Goal: Ask a question

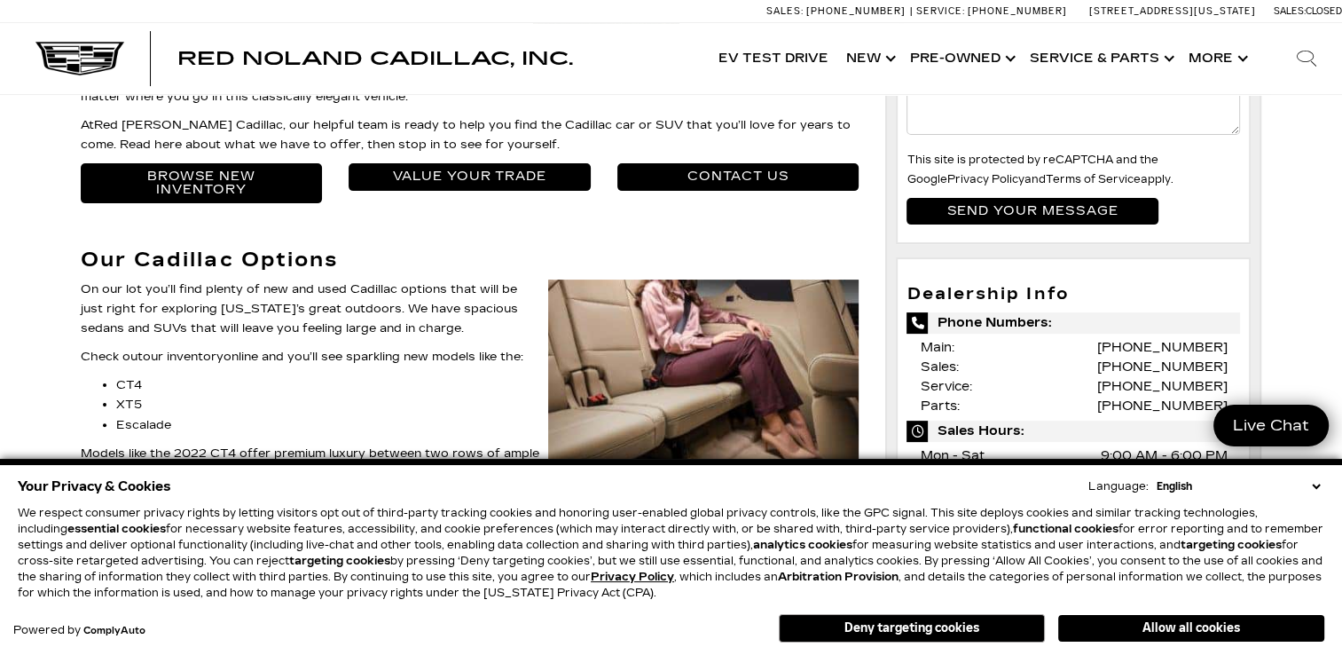
scroll to position [444, 0]
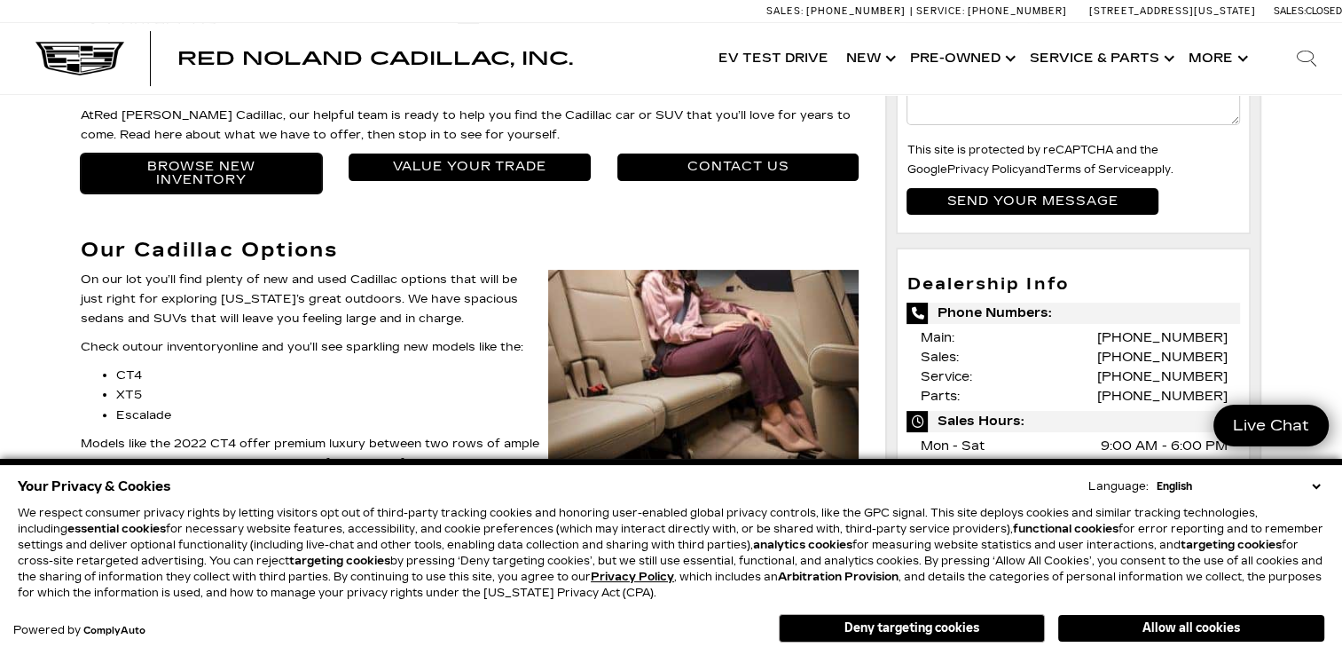
click at [192, 170] on link "Browse New Inventory" at bounding box center [202, 172] width 242 height 39
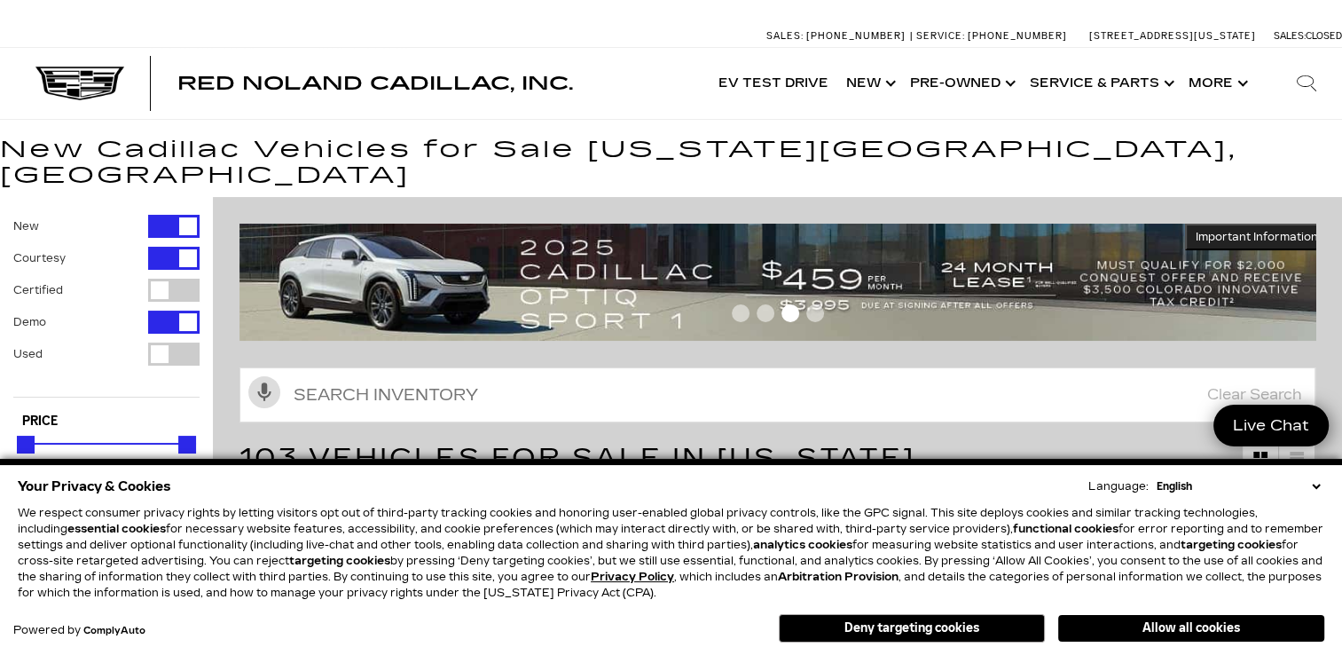
click at [610, 263] on img at bounding box center [784, 282] width 1089 height 117
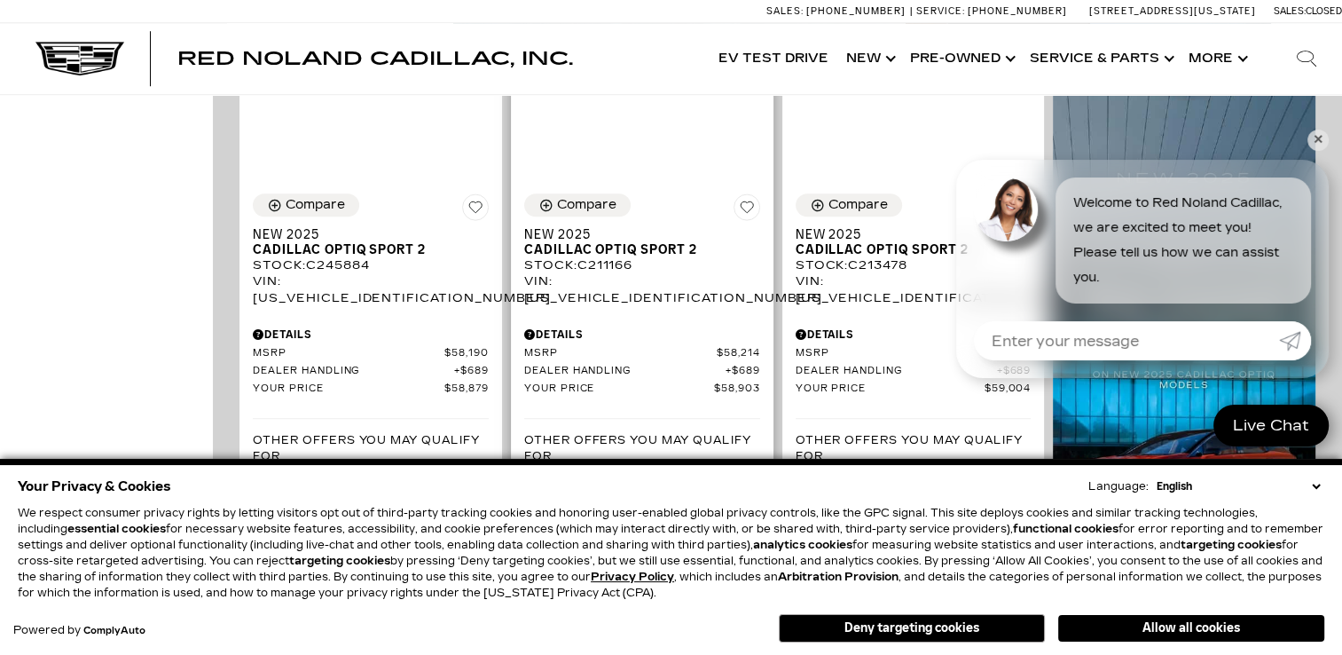
scroll to position [1331, 0]
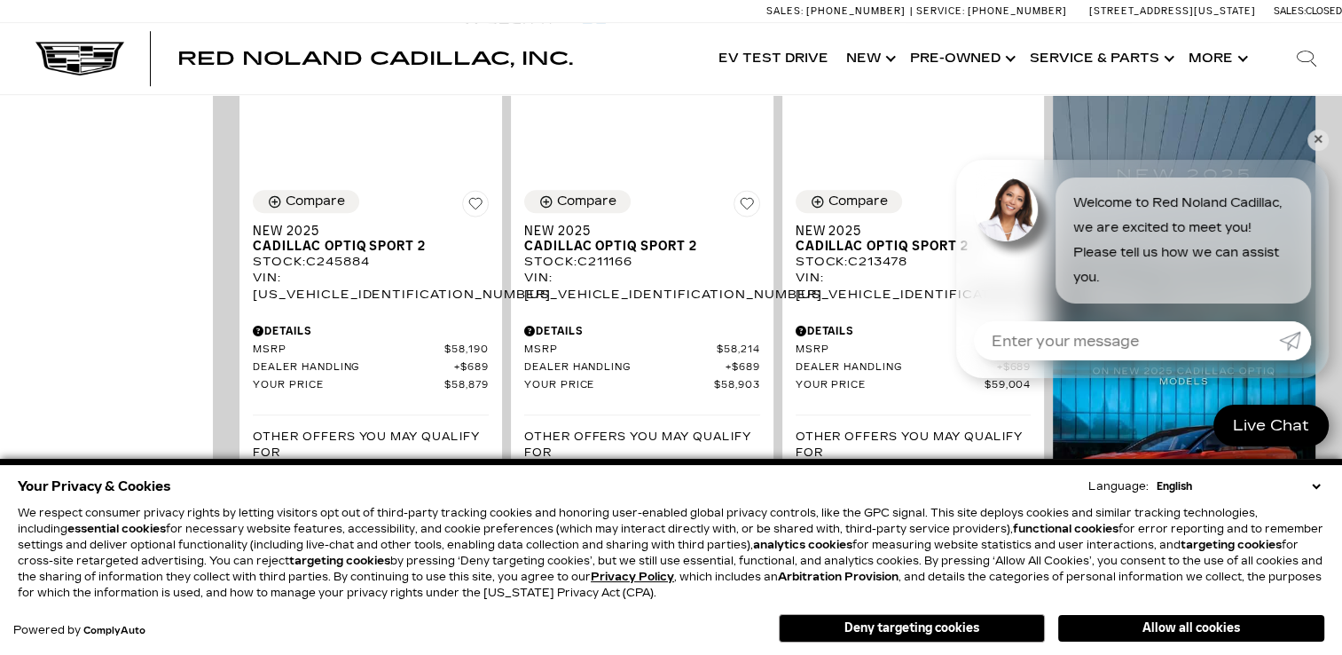
click at [1009, 342] on input "Enter your message" at bounding box center [1126, 340] width 305 height 39
click at [1181, 330] on input "whaes the 3 row suv ev" at bounding box center [1126, 340] width 305 height 39
type input "whats the 3 row suv ev?"
click at [1287, 339] on icon "Submit" at bounding box center [1289, 340] width 21 height 21
